Goal: Find specific page/section: Find specific page/section

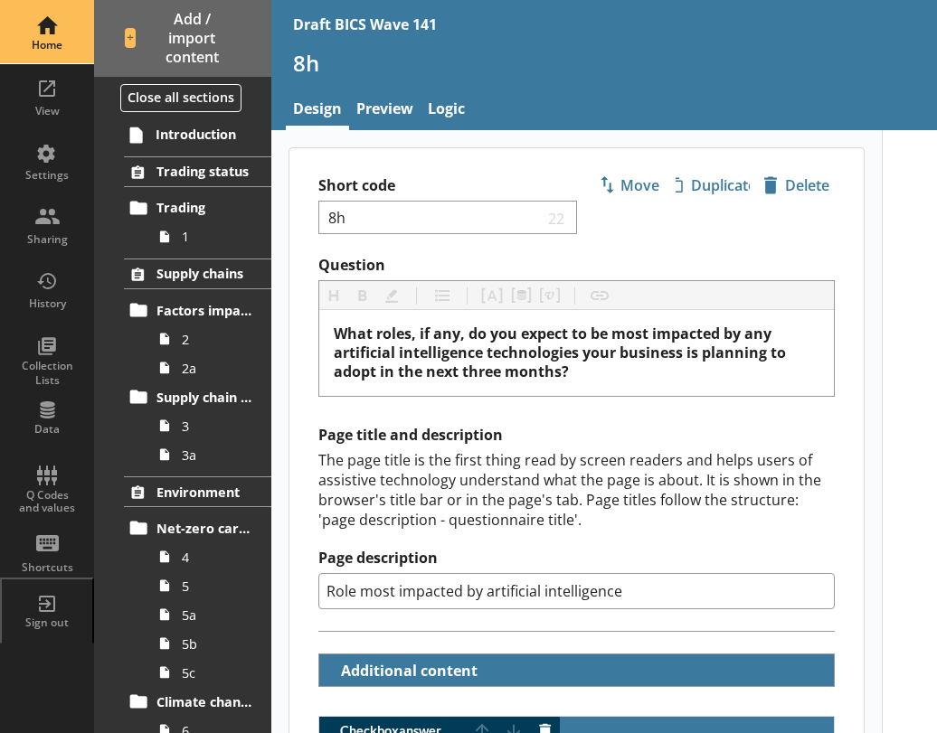
click at [47, 47] on div "Home" at bounding box center [46, 45] width 63 height 14
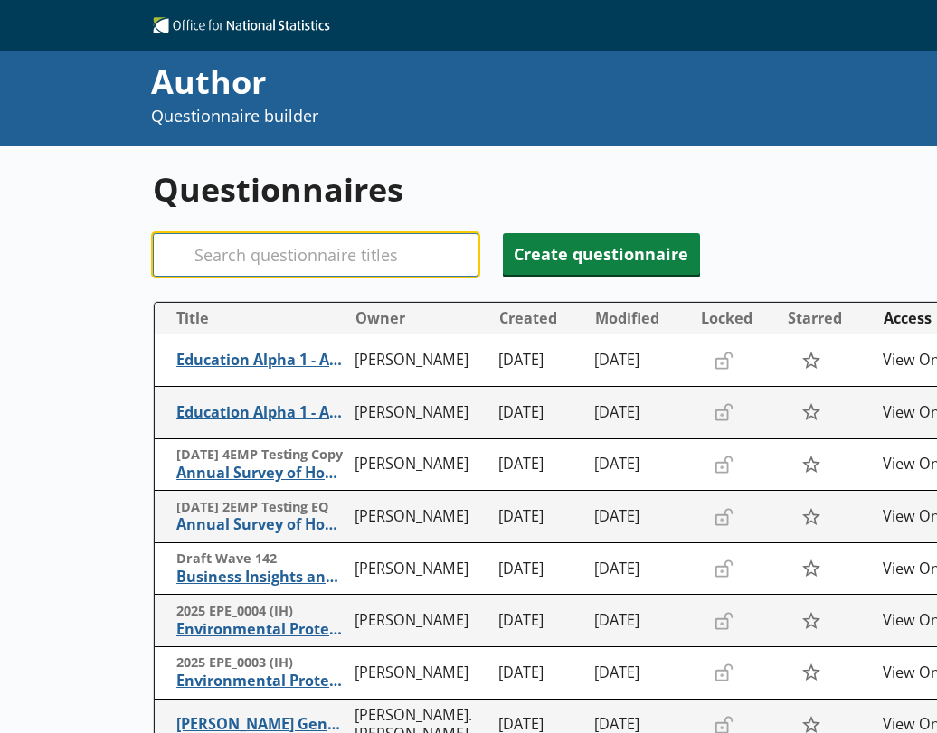
click at [225, 261] on input "Search" at bounding box center [316, 254] width 326 height 43
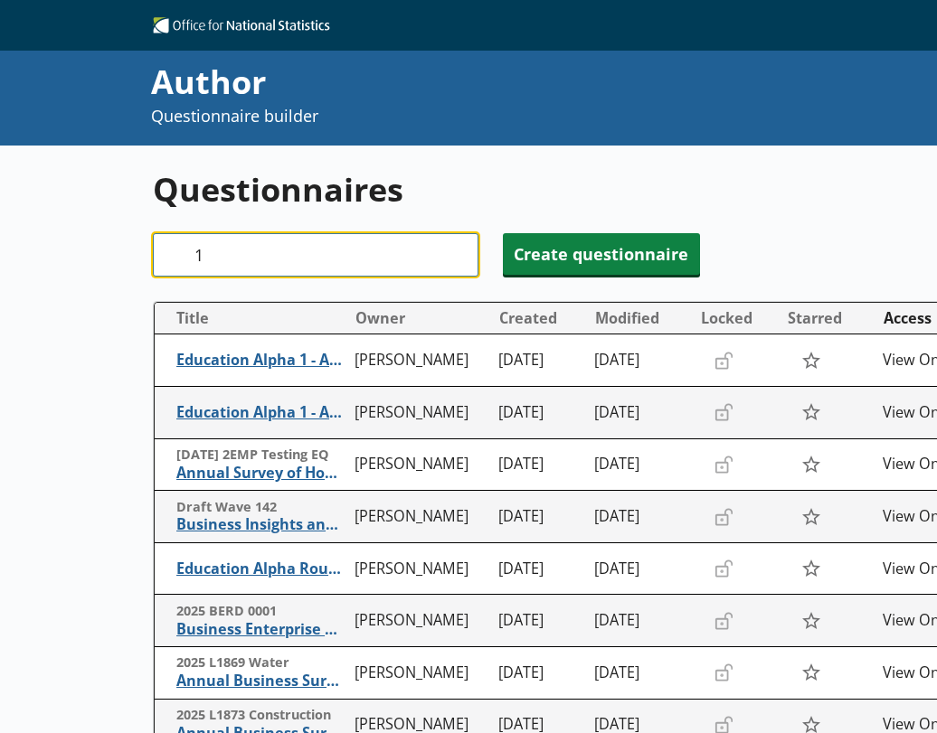
click at [246, 260] on input "1" at bounding box center [316, 254] width 326 height 43
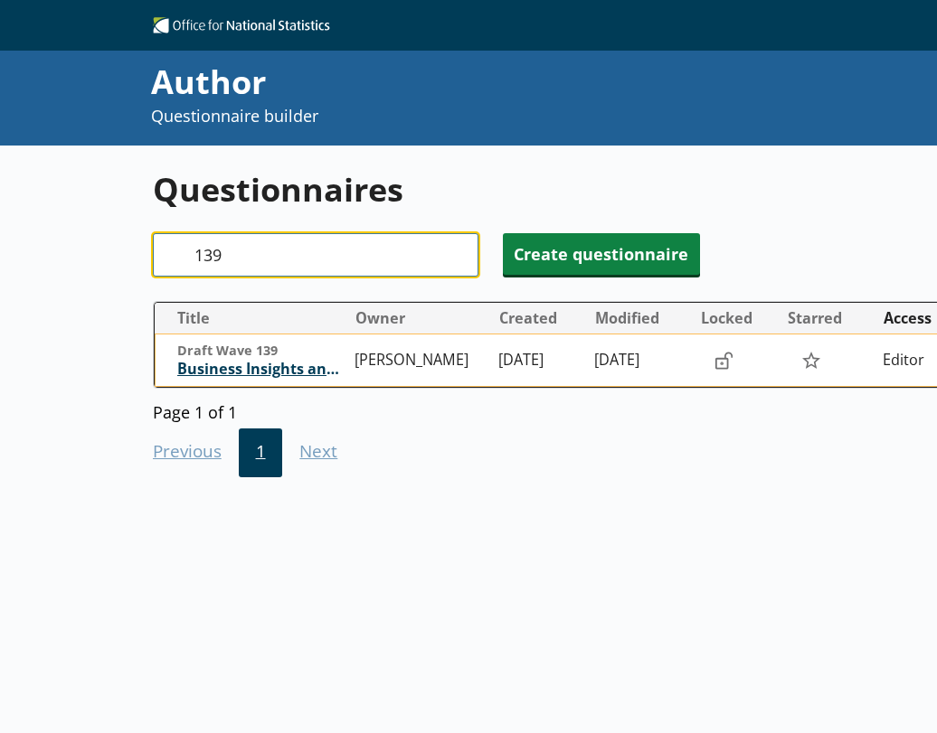
type input "139"
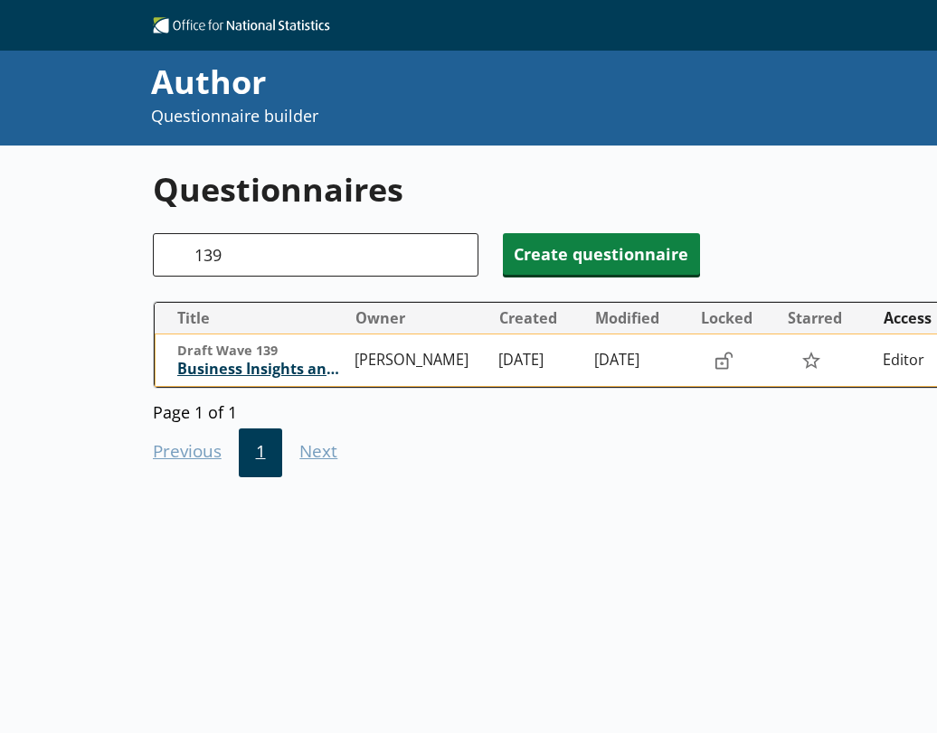
click at [271, 373] on span "Business Insights and Conditions Survey (BICS)" at bounding box center [261, 369] width 169 height 19
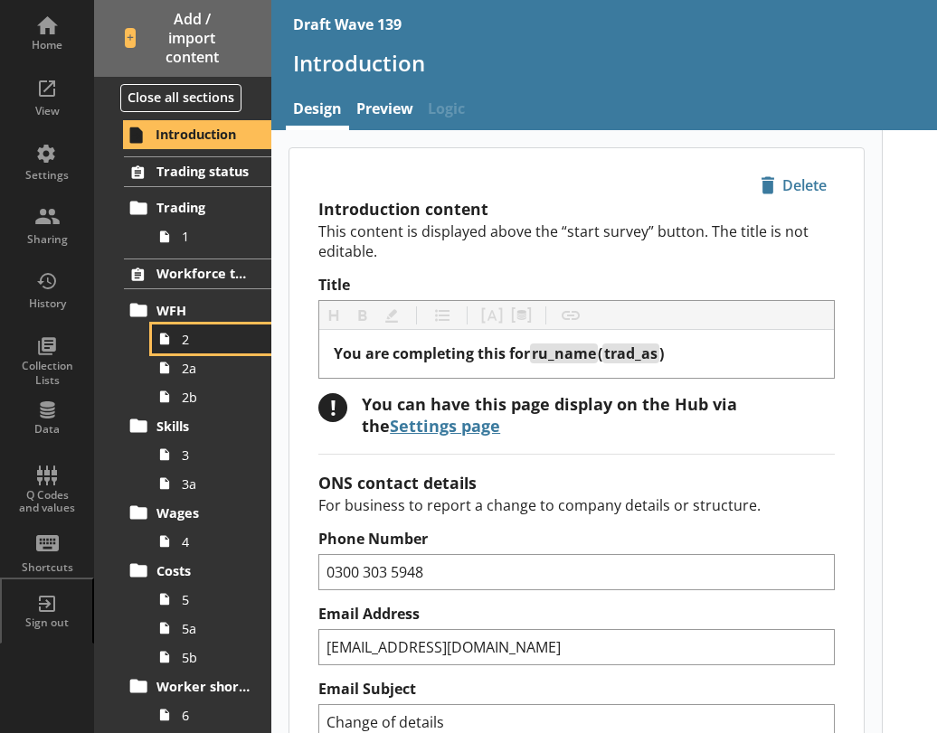
click at [187, 348] on link "2" at bounding box center [211, 339] width 119 height 29
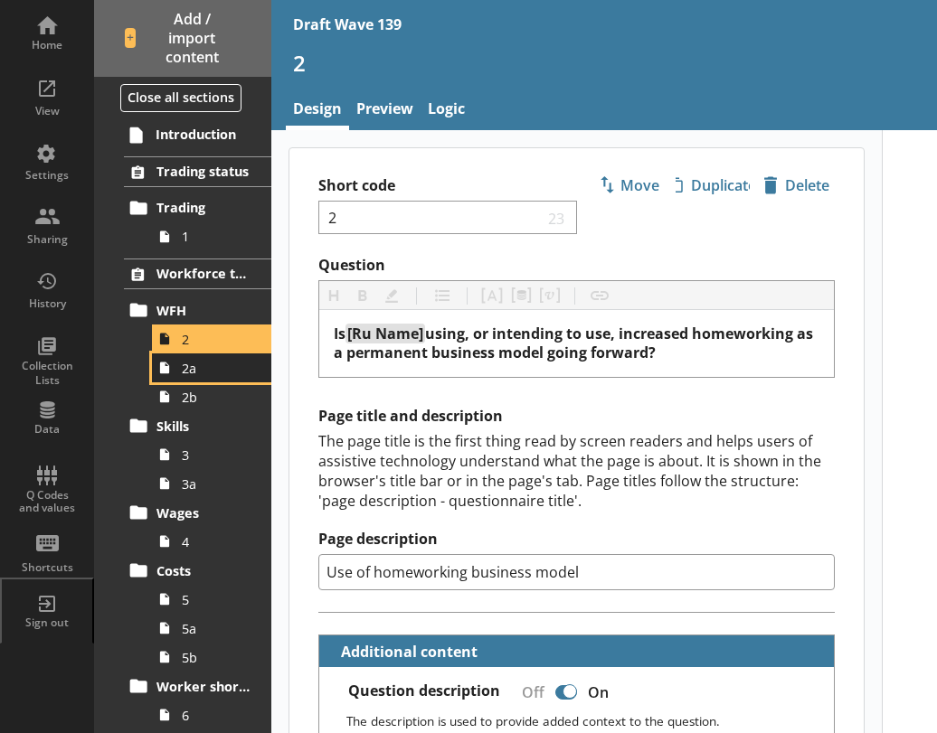
click at [193, 369] on span "2a" at bounding box center [217, 368] width 70 height 17
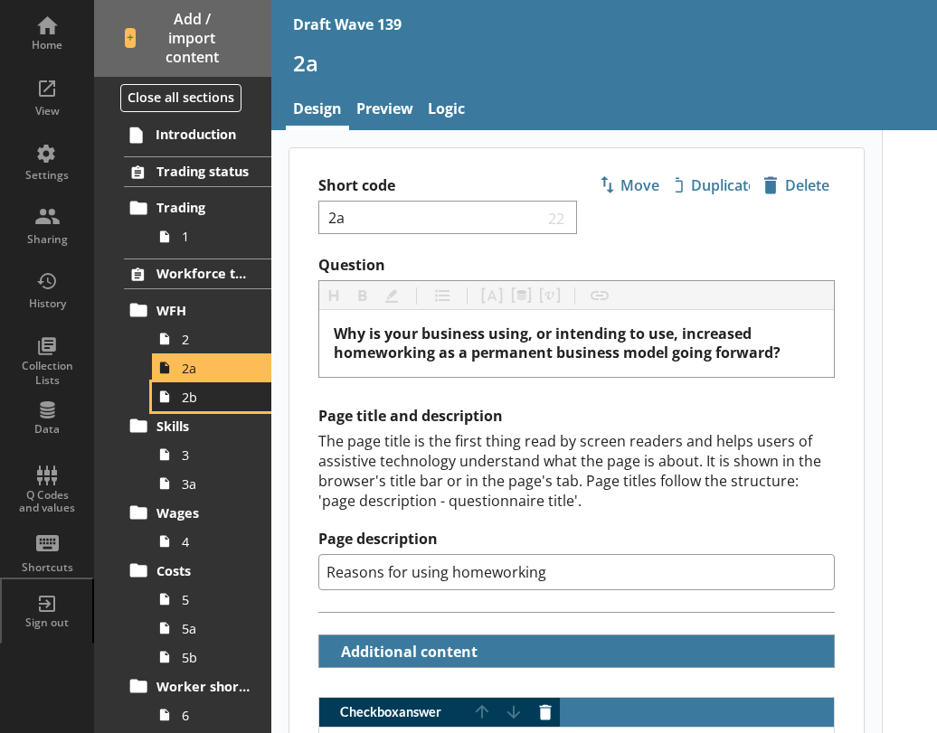
click at [200, 399] on span "2b" at bounding box center [217, 397] width 70 height 17
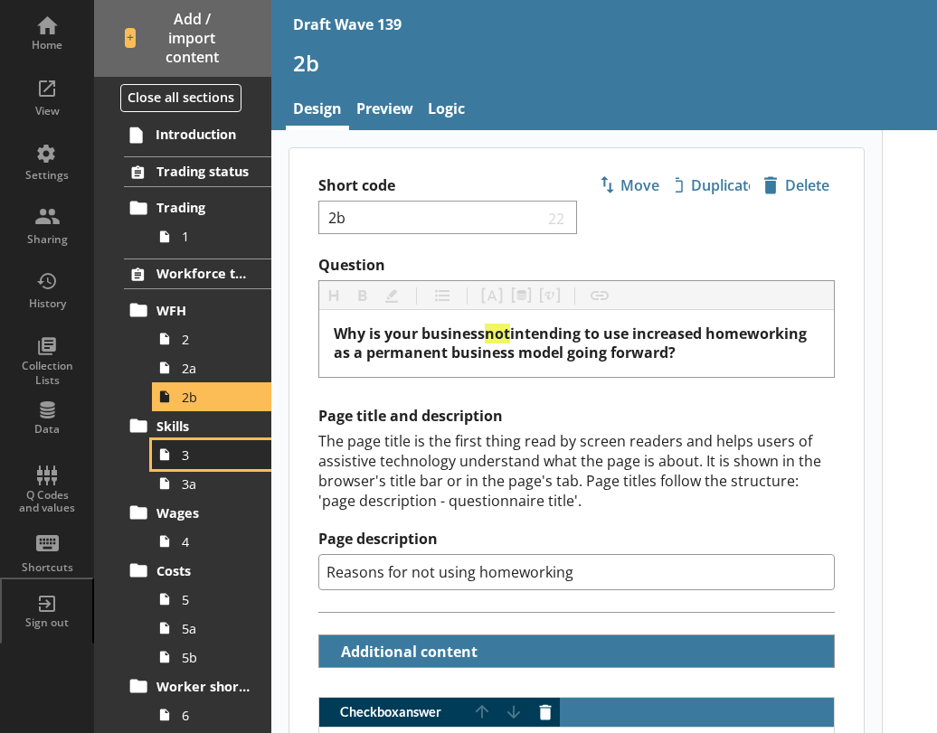
click at [191, 456] on span "3" at bounding box center [217, 455] width 70 height 17
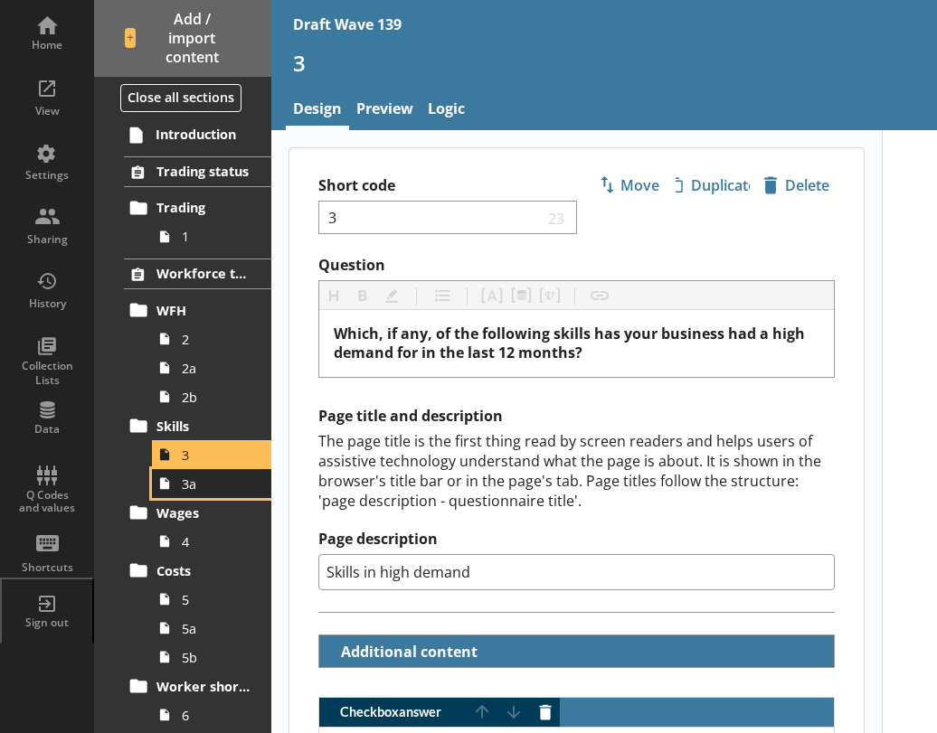
click at [192, 492] on span "3a" at bounding box center [217, 484] width 70 height 17
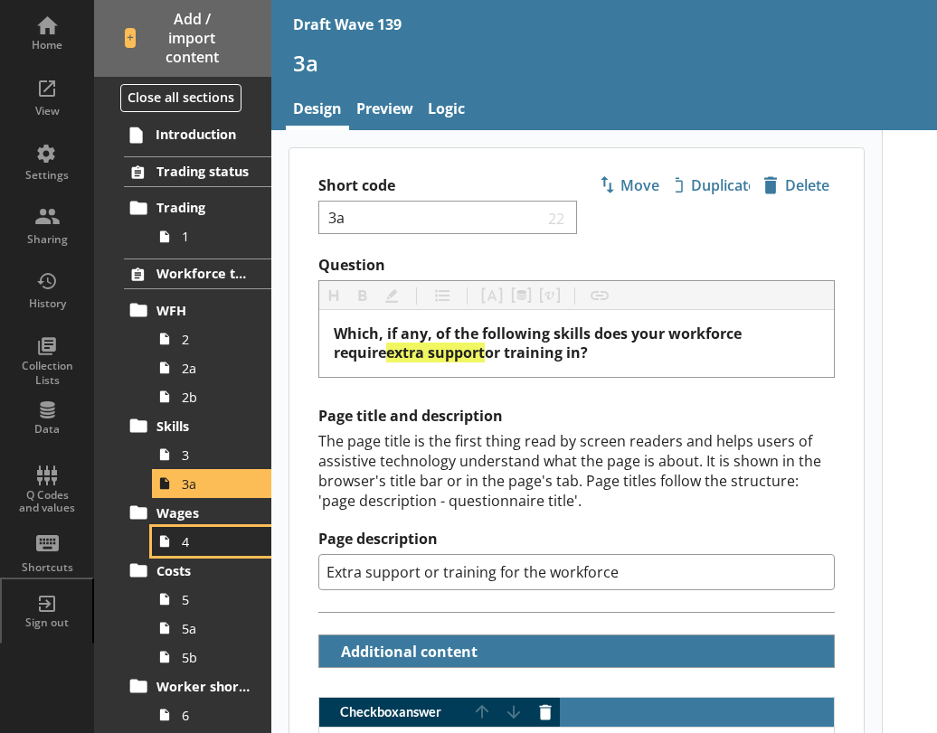
click at [192, 543] on span "4" at bounding box center [217, 542] width 70 height 17
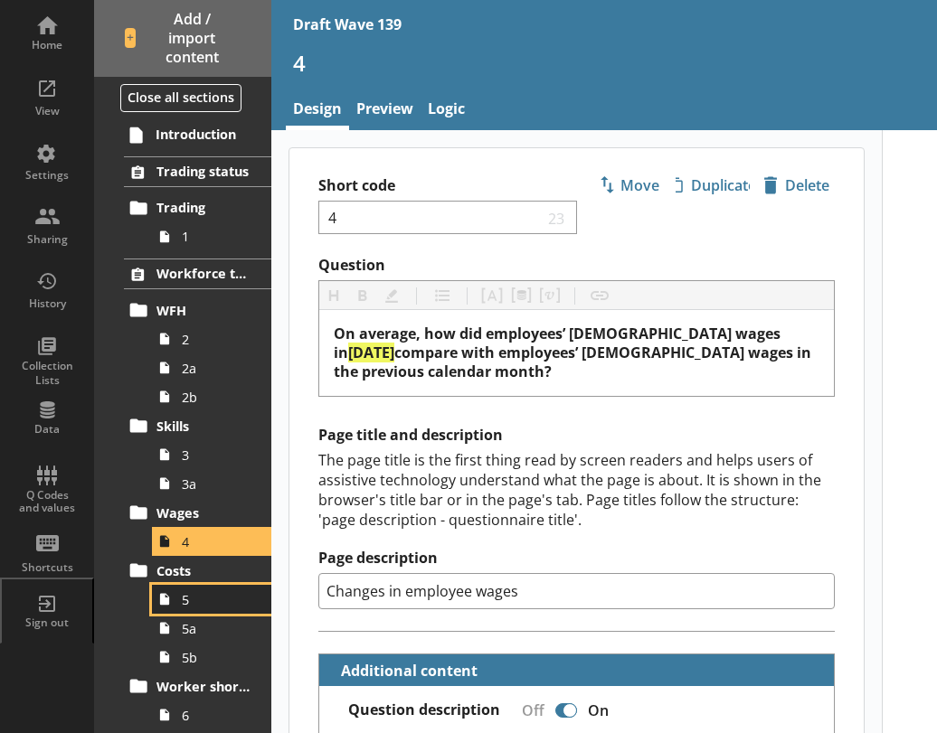
click at [194, 602] on span "5" at bounding box center [217, 599] width 70 height 17
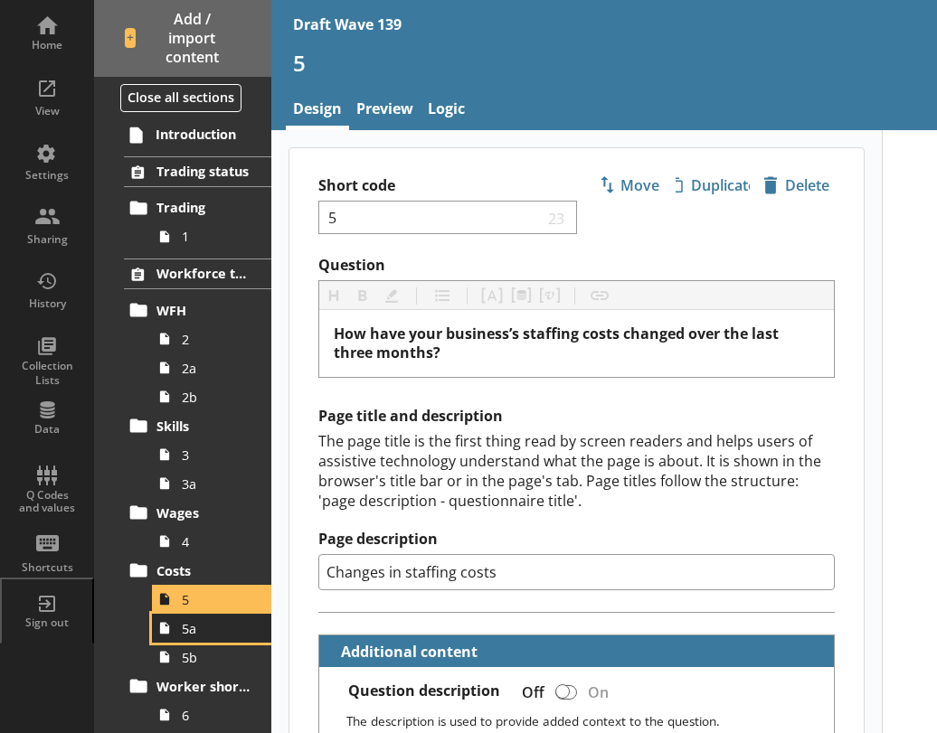
click at [184, 636] on span "5a" at bounding box center [217, 628] width 70 height 17
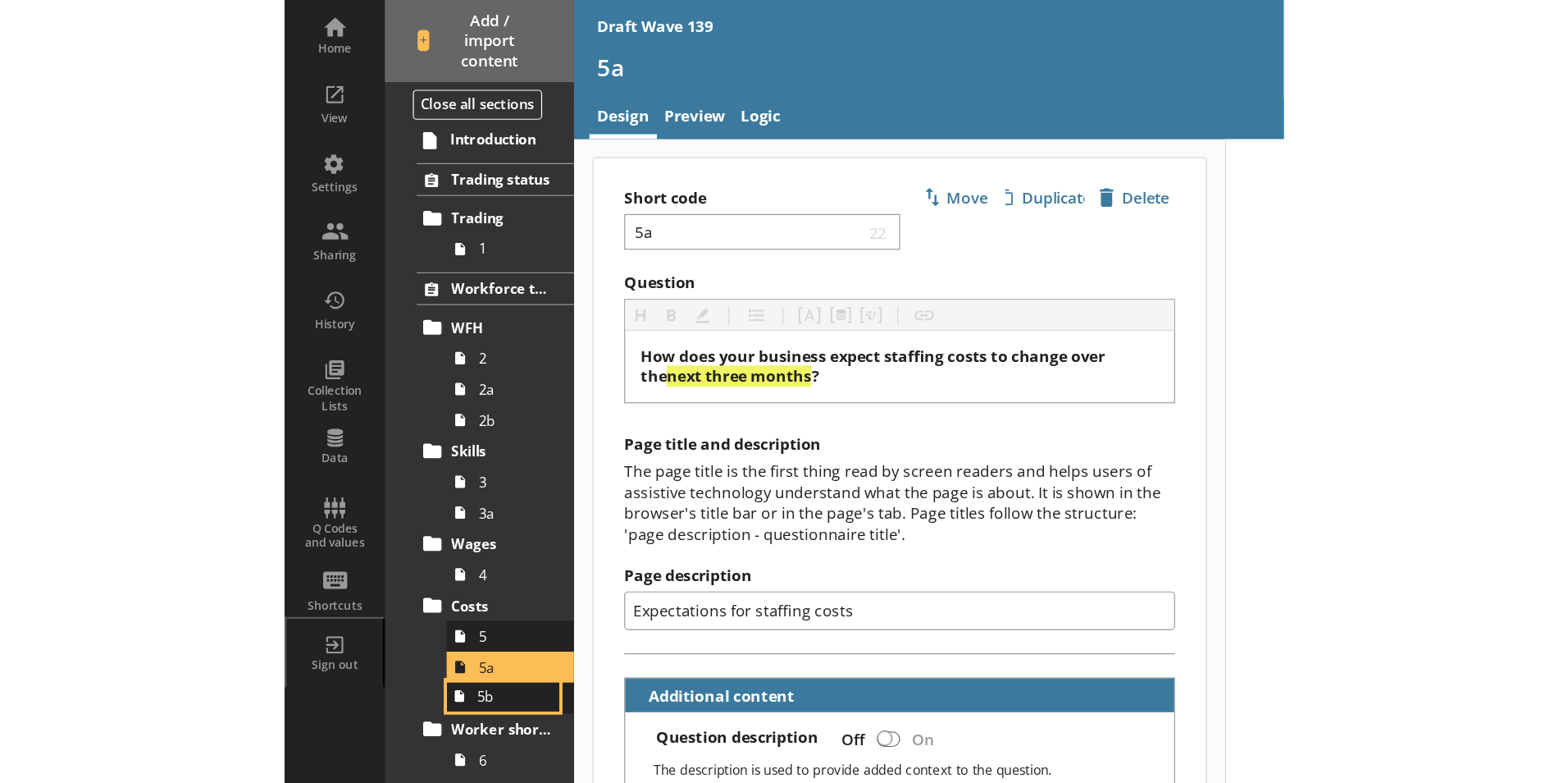
scroll to position [5, 0]
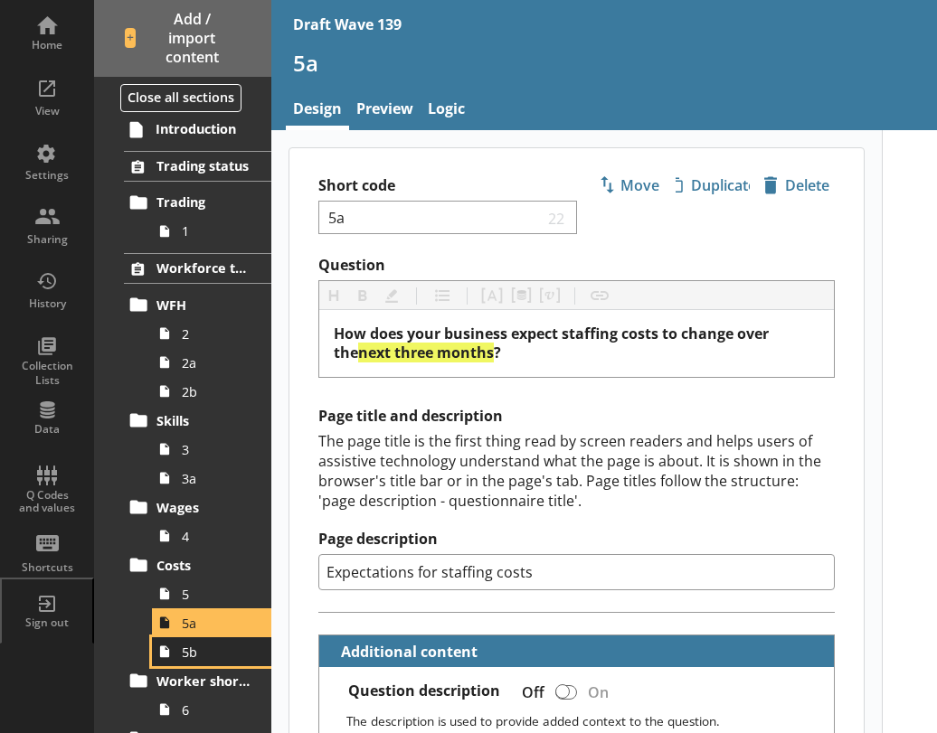
click at [189, 656] on span "5b" at bounding box center [217, 652] width 70 height 17
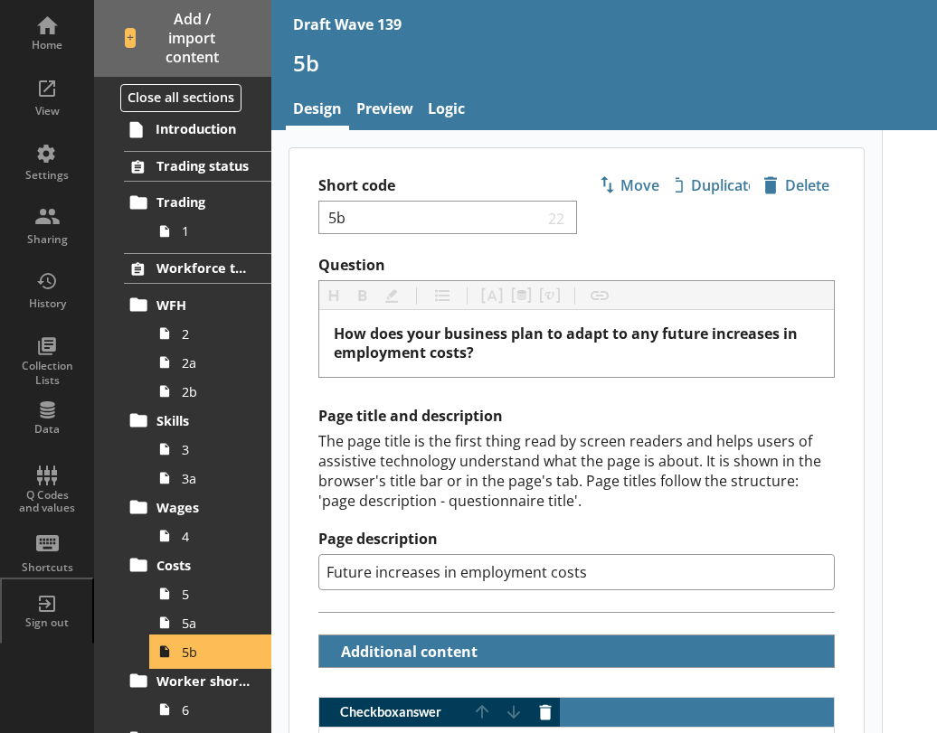
type textarea "x"
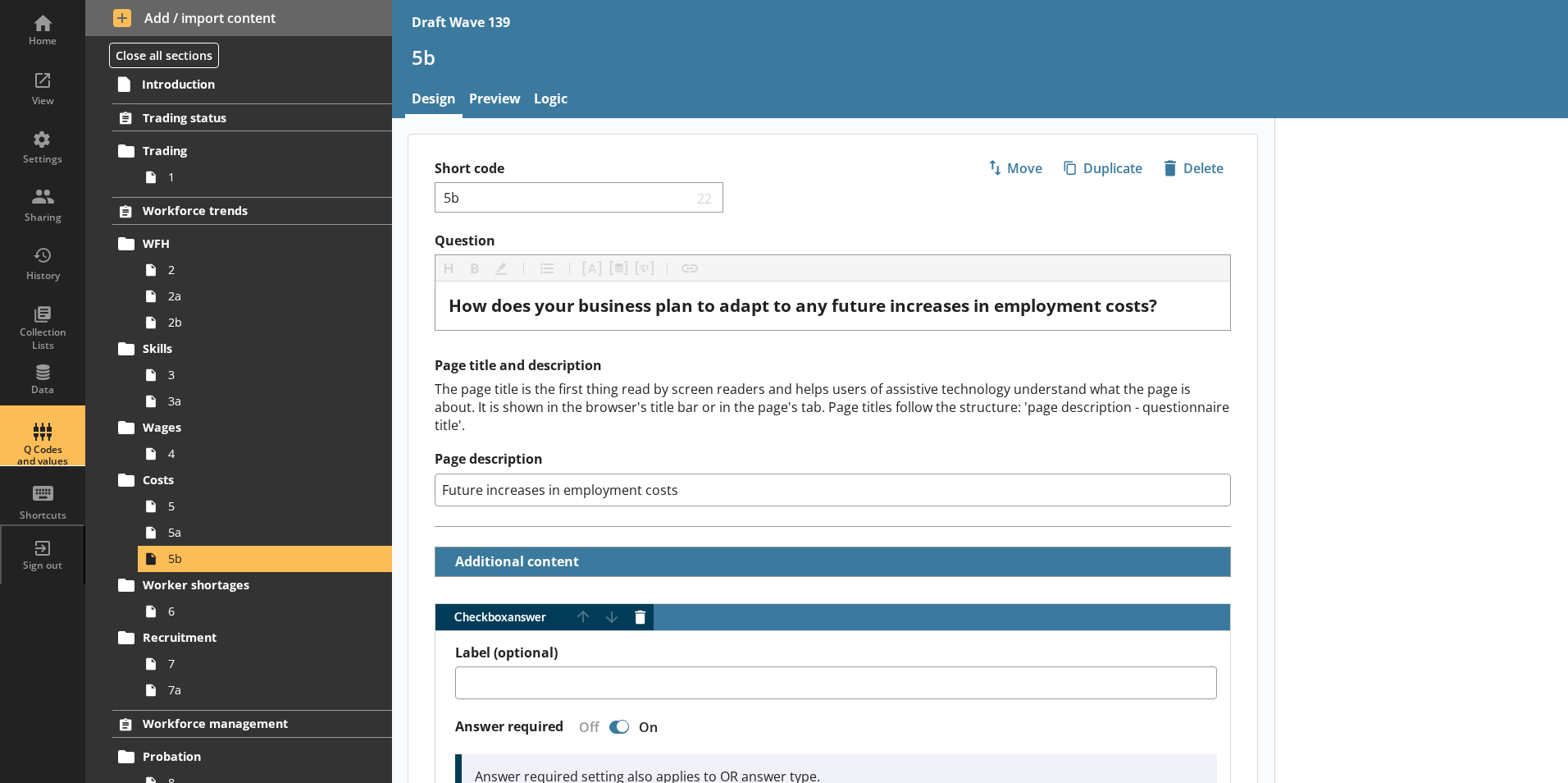
click at [48, 458] on div "Q Codes and values" at bounding box center [42, 455] width 57 height 24
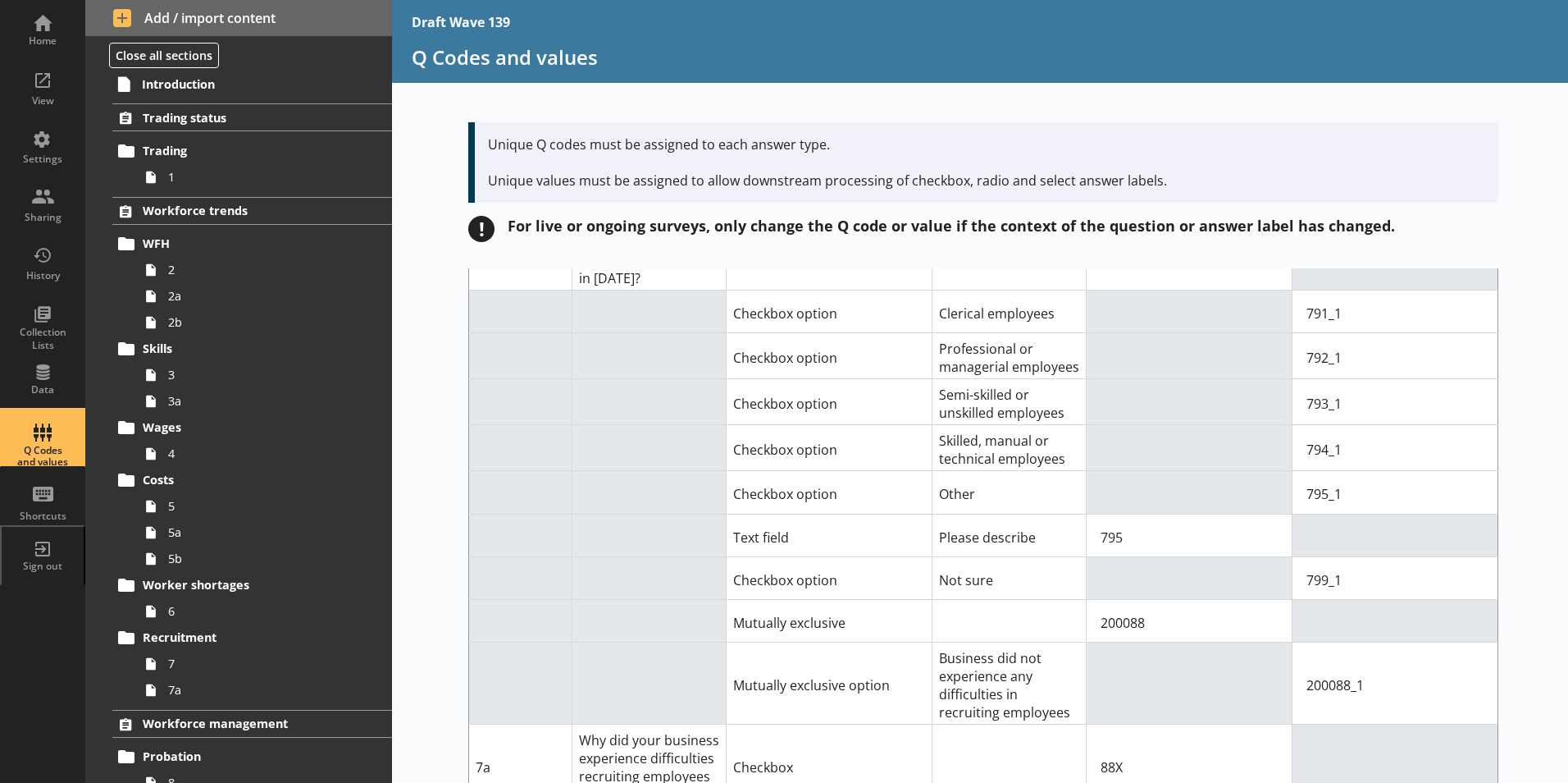
scroll to position [5661, 0]
